Goal: Transaction & Acquisition: Purchase product/service

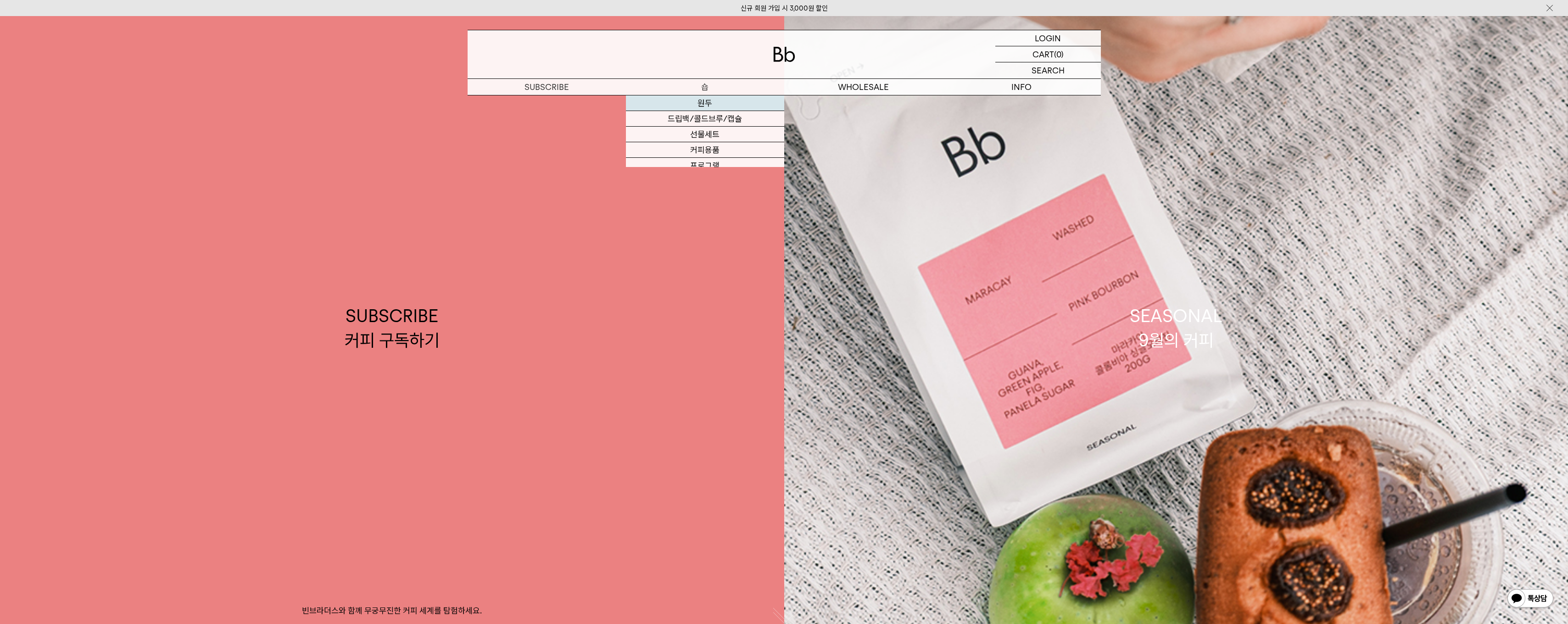
click at [706, 96] on link "원두" at bounding box center [705, 103] width 158 height 16
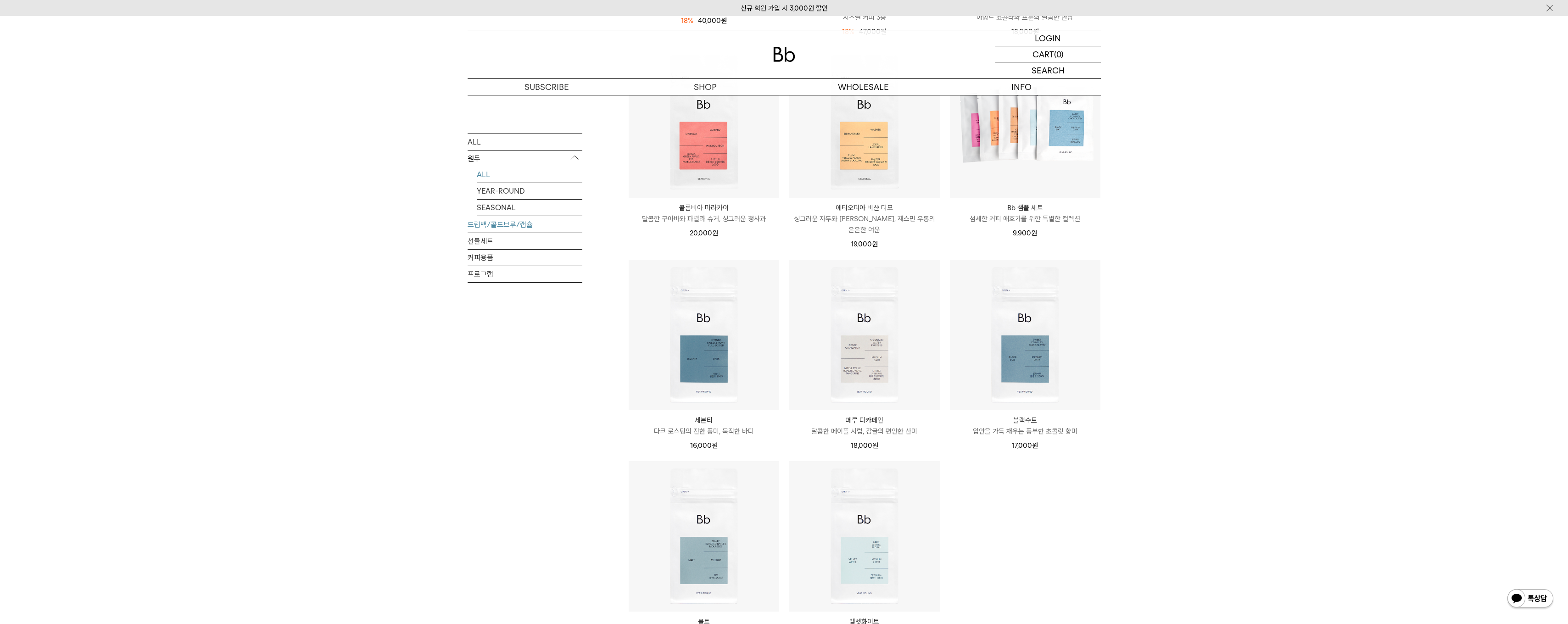
scroll to position [642, 0]
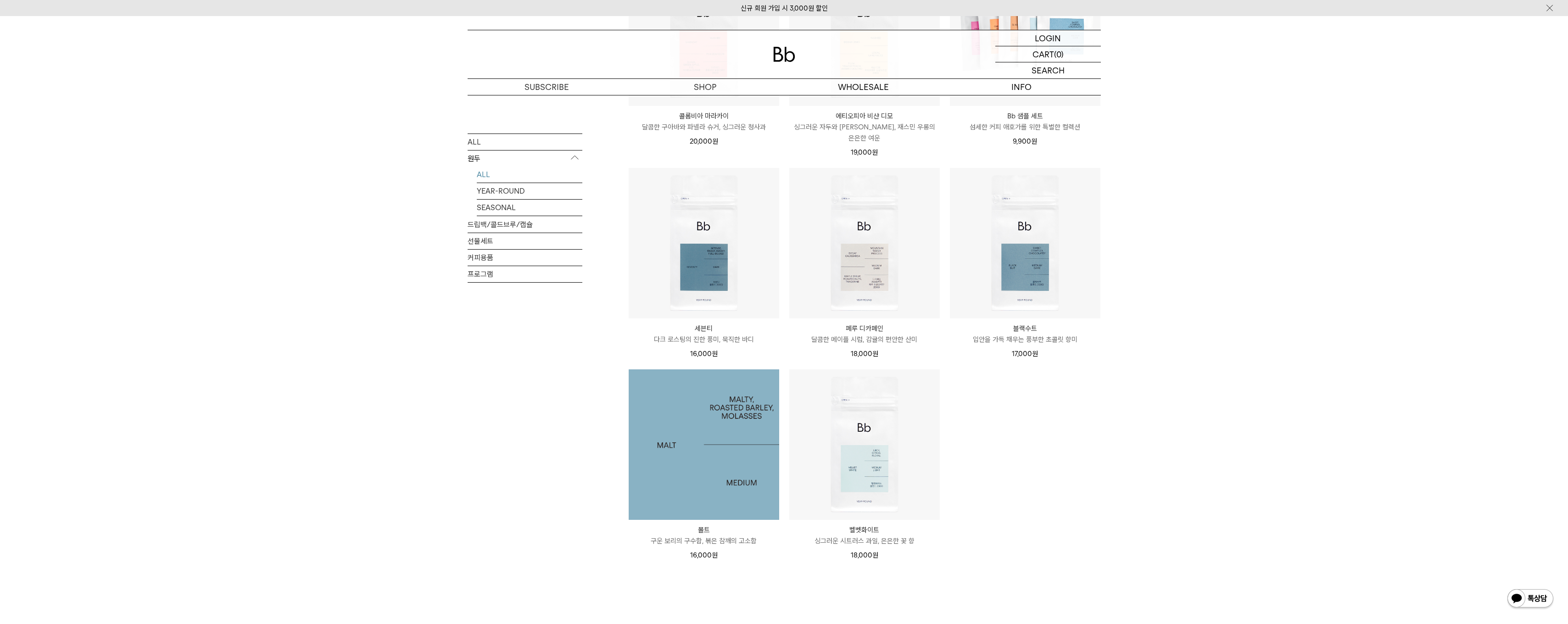
click at [659, 435] on img at bounding box center [704, 445] width 150 height 150
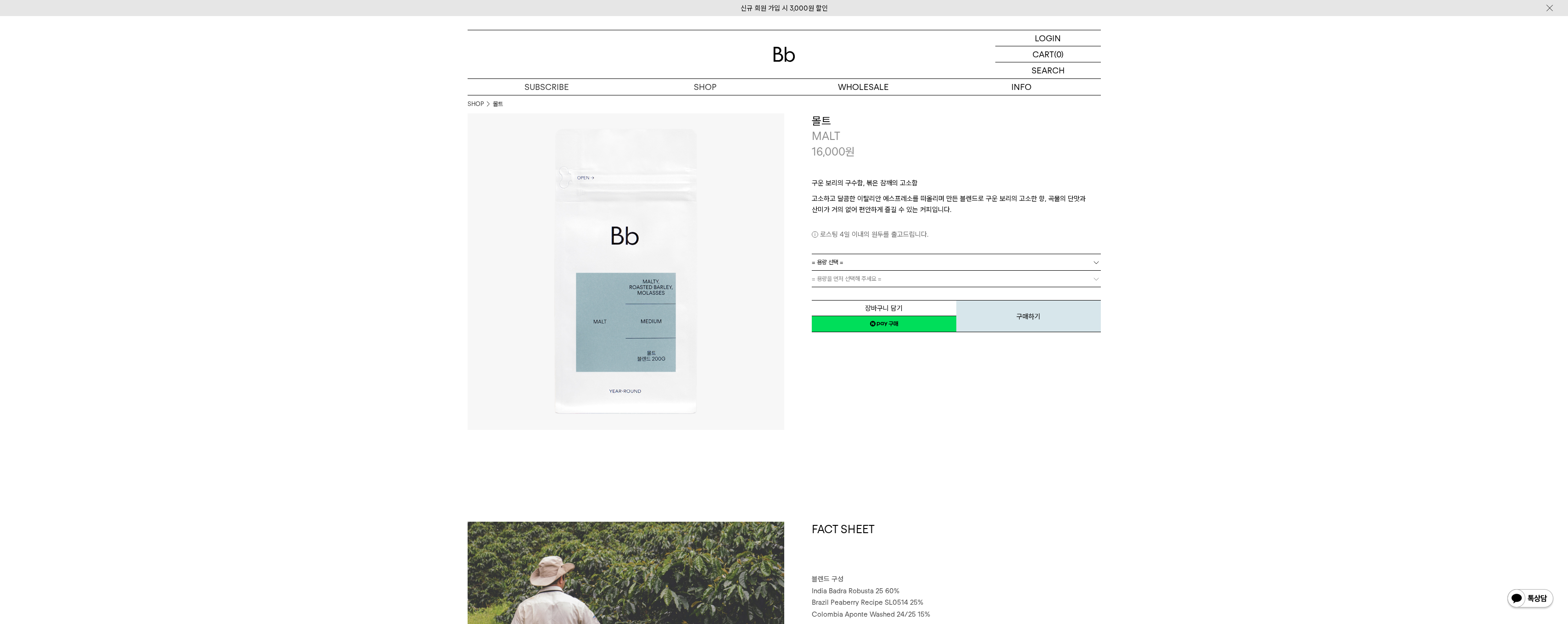
click at [907, 256] on link "= 용량 선택 =" at bounding box center [956, 262] width 289 height 16
click at [873, 292] on li "600g" at bounding box center [960, 295] width 280 height 16
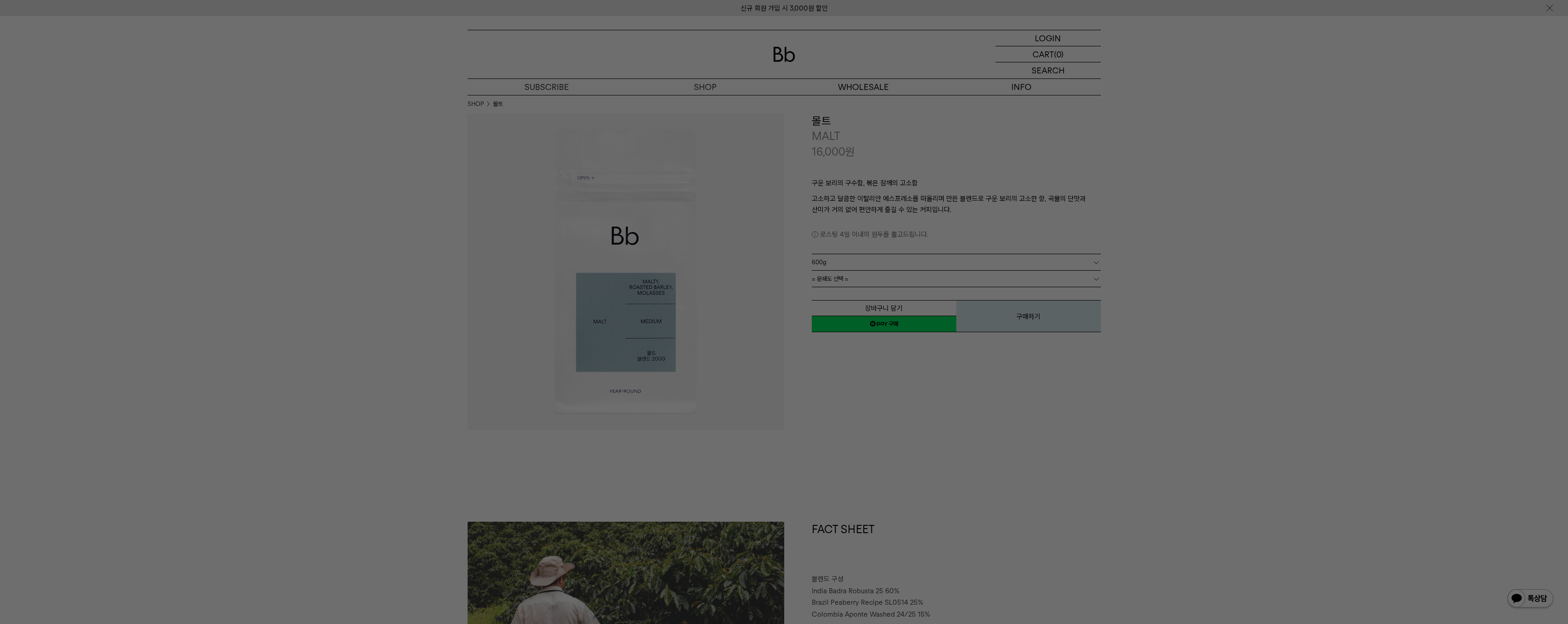
click at [926, 459] on div at bounding box center [784, 312] width 1568 height 624
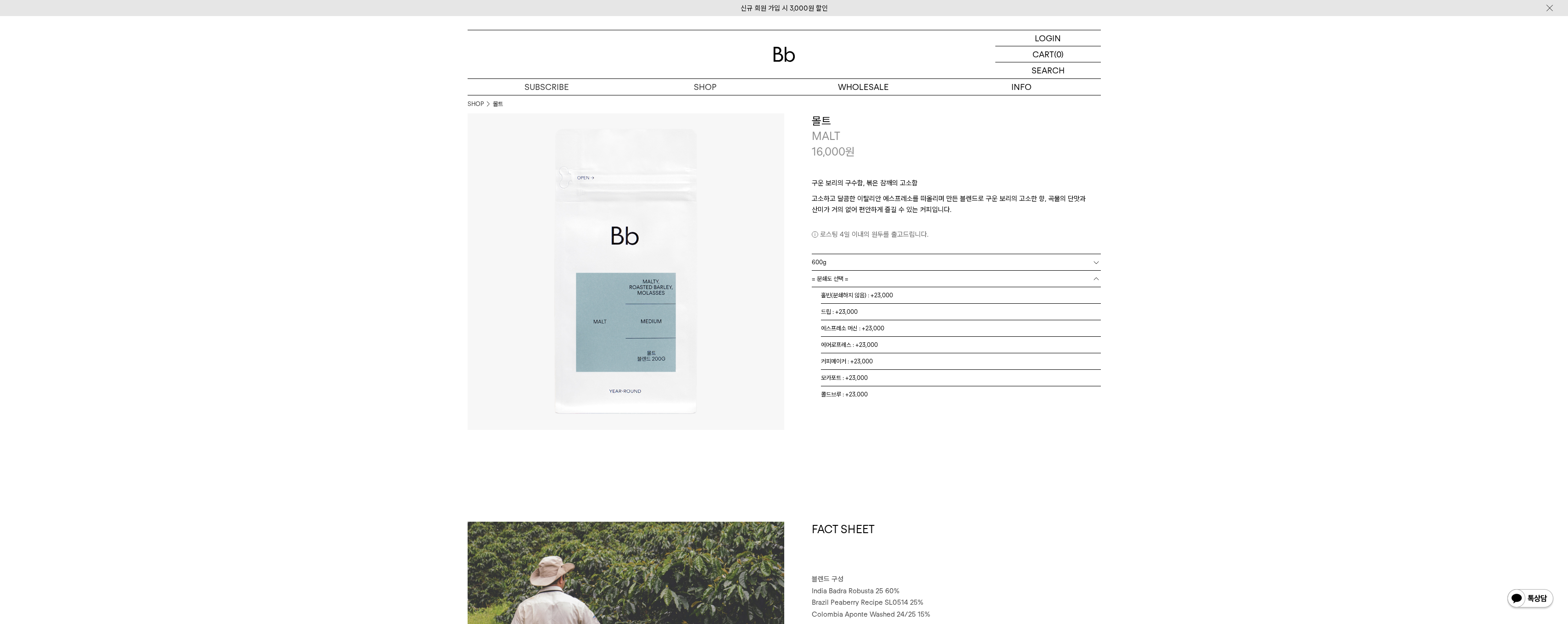
click at [941, 276] on link "= 분쇄도 선택 =" at bounding box center [956, 279] width 289 height 16
click at [918, 296] on li "홀빈(분쇄하지 않음) : +23,000" at bounding box center [960, 295] width 280 height 16
